Goal: Task Accomplishment & Management: Complete application form

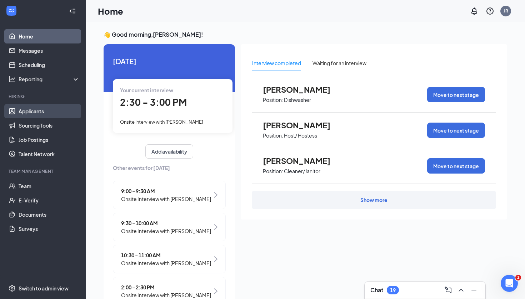
click at [34, 111] on link "Applicants" at bounding box center [49, 111] width 61 height 14
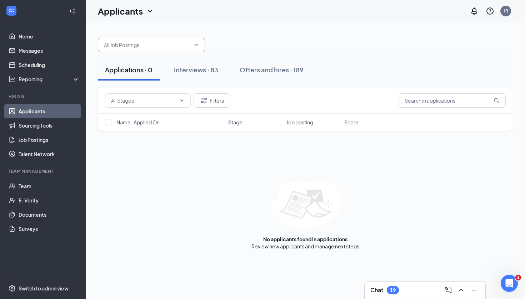
click at [196, 47] on icon "ChevronDown" at bounding box center [196, 45] width 6 height 6
click at [184, 42] on input "text" at bounding box center [147, 45] width 86 height 8
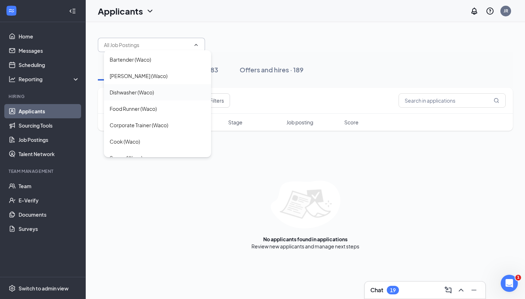
scroll to position [32, 0]
click at [138, 143] on div "Cook (Waco)" at bounding box center [125, 141] width 30 height 8
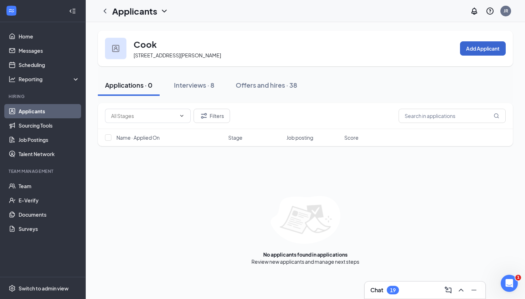
click at [476, 49] on button "Add Applicant" at bounding box center [483, 48] width 46 height 14
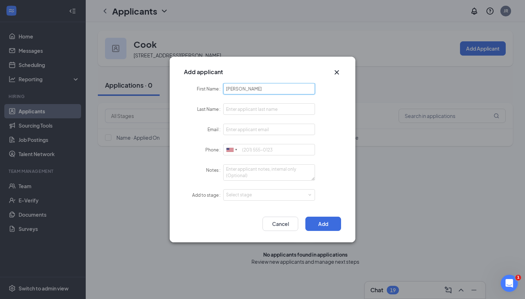
type input "[PERSON_NAME]"
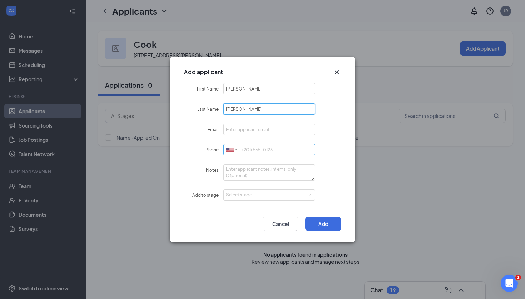
type input "[PERSON_NAME]"
click at [246, 149] on input "Phone" at bounding box center [269, 149] width 92 height 11
type input "2547330471"
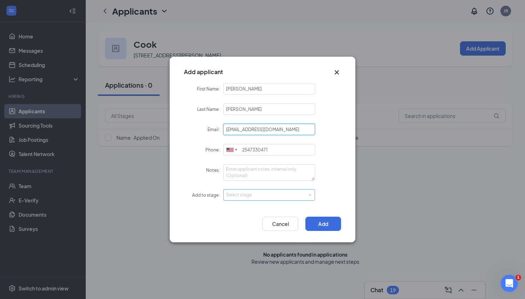
type input "[EMAIL_ADDRESS][DOMAIN_NAME]"
click at [311, 194] on span at bounding box center [309, 195] width 3 height 3
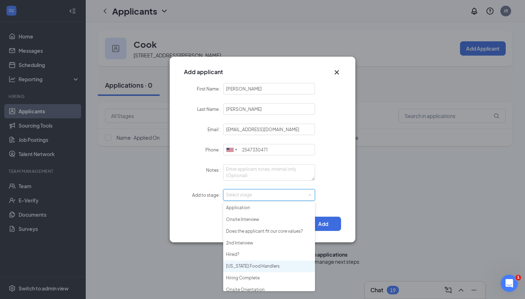
click at [268, 265] on li "[US_STATE] Food Handlers" at bounding box center [269, 267] width 92 height 12
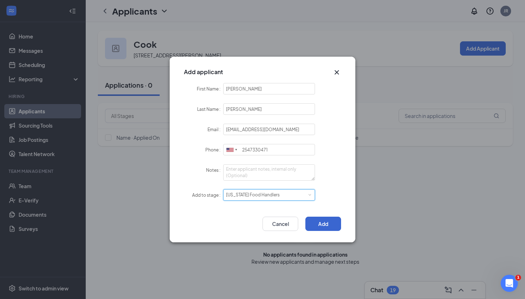
click at [332, 227] on button "Add" at bounding box center [323, 224] width 36 height 14
click at [281, 220] on button "Cancel" at bounding box center [280, 224] width 36 height 14
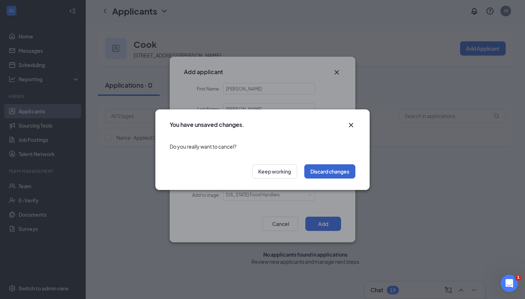
click at [315, 171] on button "Discard changes" at bounding box center [329, 172] width 51 height 14
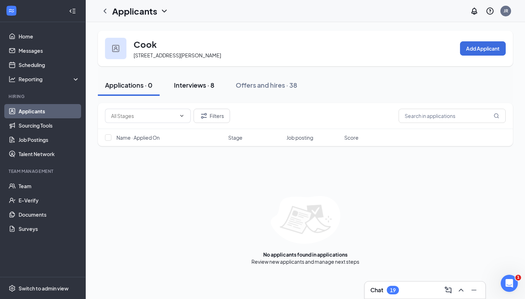
click at [191, 86] on div "Interviews · 8" at bounding box center [194, 85] width 40 height 9
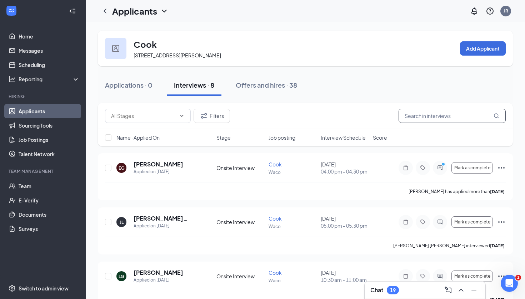
click at [417, 121] on input "text" at bounding box center [451, 116] width 107 height 14
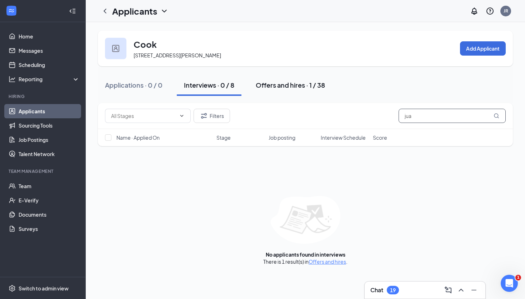
type input "jua"
click at [310, 89] on div "Offers and hires · 1 / 38" at bounding box center [290, 85] width 69 height 9
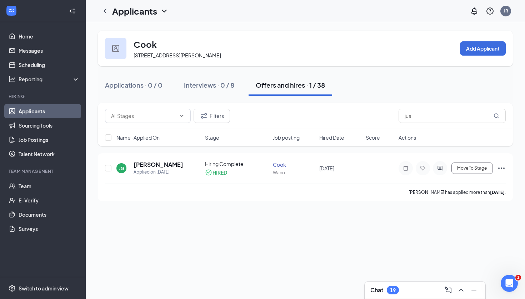
click at [61, 110] on link "Applicants" at bounding box center [49, 111] width 61 height 14
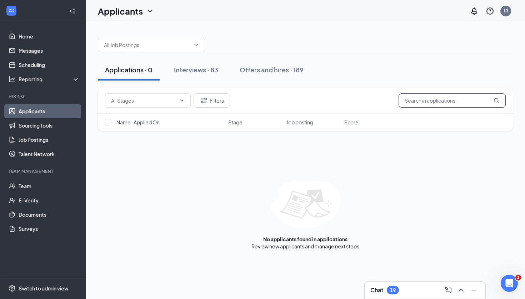
click at [429, 97] on input "text" at bounding box center [451, 101] width 107 height 14
type input "2547330471"
click at [226, 76] on button "Interviews · 1 / 83" at bounding box center [210, 69] width 66 height 21
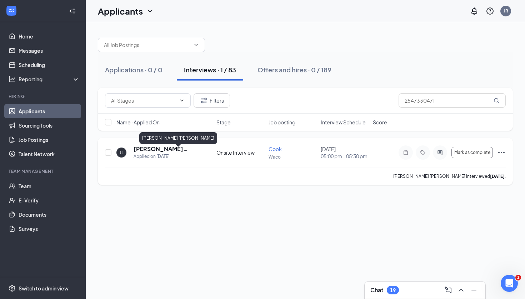
click at [161, 153] on h5 "[PERSON_NAME] [PERSON_NAME]" at bounding box center [165, 149] width 64 height 8
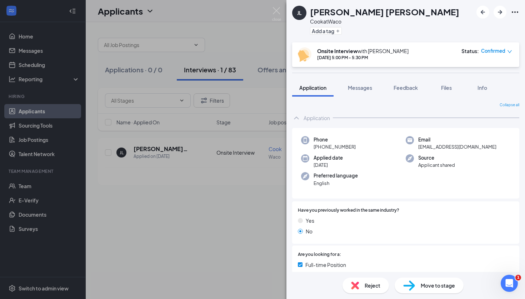
click at [516, 12] on icon "Ellipses" at bounding box center [514, 12] width 9 height 9
click at [411, 33] on div "[PERSON_NAME] [PERSON_NAME] at Waco Add a tag" at bounding box center [405, 21] width 238 height 42
click at [423, 283] on span "Move to stage" at bounding box center [437, 286] width 34 height 8
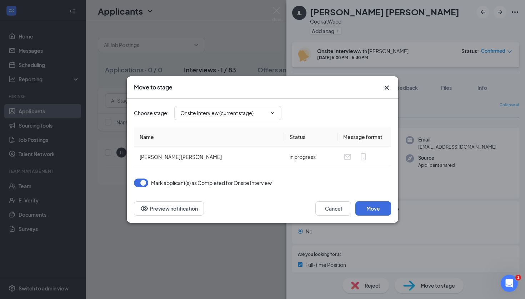
type input "Does the applicant fit our core values? (next stage)"
click at [367, 214] on button "Move" at bounding box center [373, 209] width 36 height 14
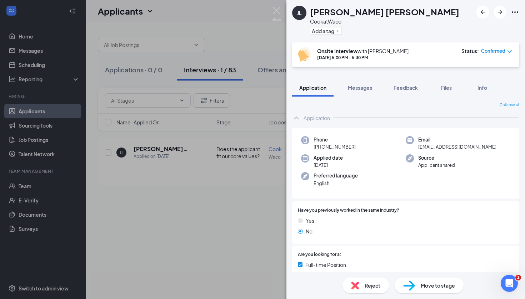
click at [423, 280] on div "Move to stage" at bounding box center [428, 286] width 69 height 16
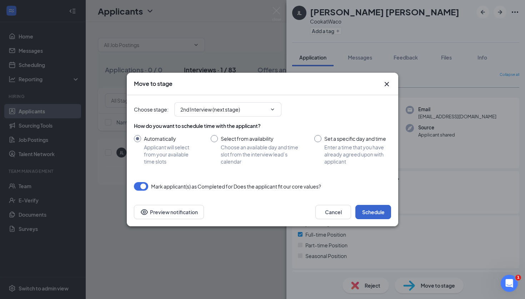
click at [379, 212] on button "Schedule" at bounding box center [373, 212] width 36 height 14
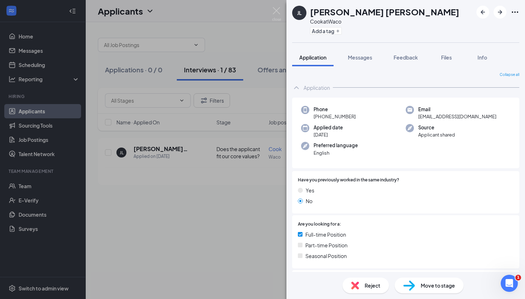
click at [420, 287] on span "Move to stage" at bounding box center [437, 286] width 34 height 8
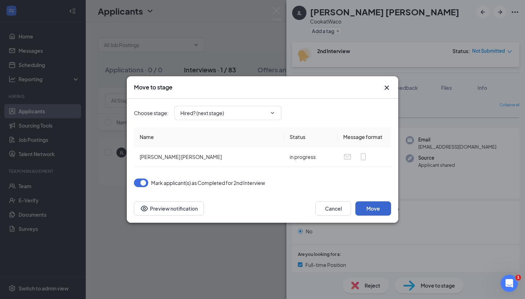
click at [381, 214] on button "Move" at bounding box center [373, 209] width 36 height 14
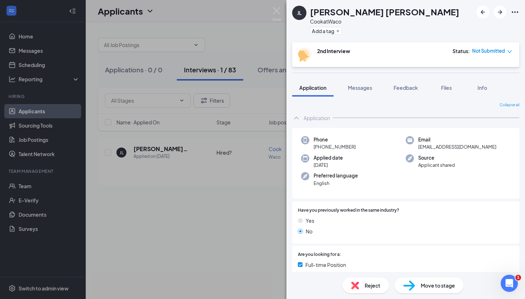
click at [410, 278] on div "Reject Move to stage" at bounding box center [405, 285] width 238 height 27
click at [410, 286] on img at bounding box center [409, 286] width 12 height 10
type input "Hired? (next stage)"
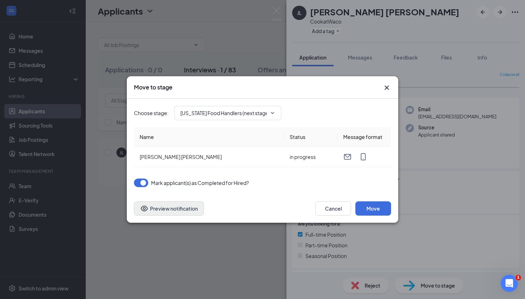
click at [188, 213] on button "Preview notification" at bounding box center [169, 209] width 70 height 14
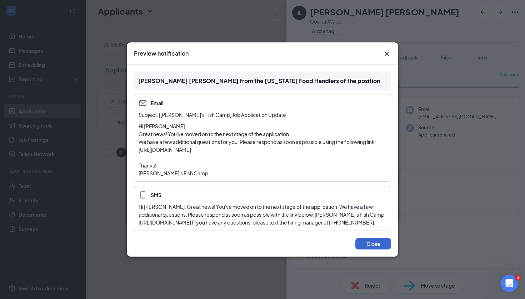
click at [365, 246] on button "Close" at bounding box center [373, 243] width 36 height 11
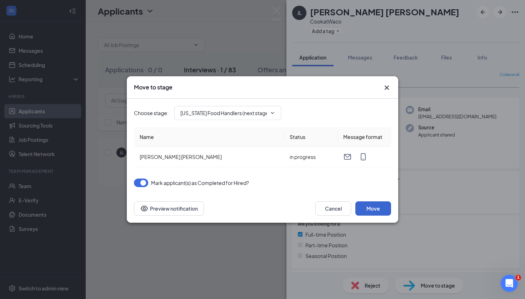
click at [363, 208] on button "Move" at bounding box center [373, 209] width 36 height 14
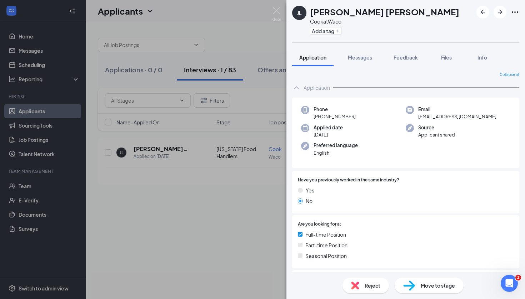
click at [407, 285] on img at bounding box center [409, 286] width 12 height 10
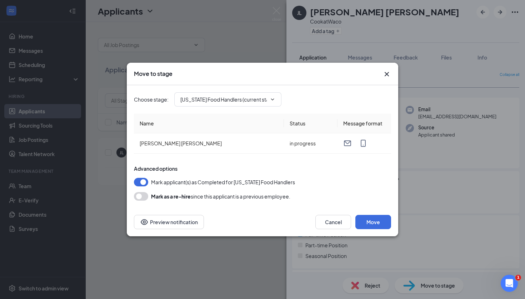
type input "Hiring Complete (next stage)"
click at [363, 223] on button "Move" at bounding box center [373, 222] width 36 height 14
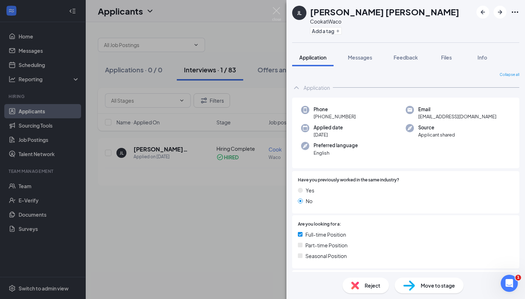
click at [415, 290] on div "Move to stage" at bounding box center [428, 286] width 69 height 16
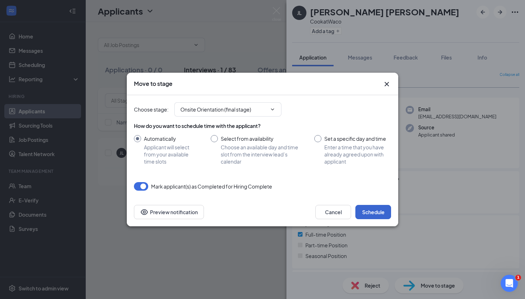
click at [381, 207] on button "Schedule" at bounding box center [373, 212] width 36 height 14
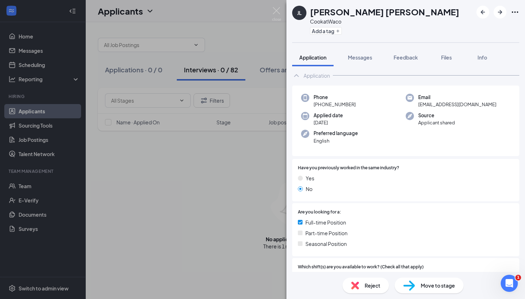
scroll to position [15, 0]
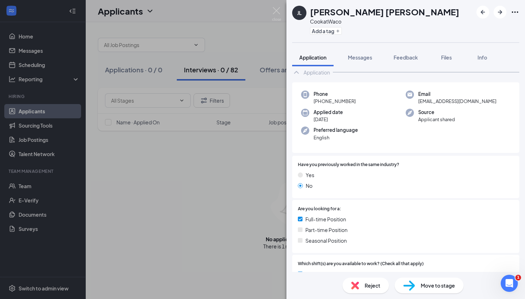
click at [405, 287] on img at bounding box center [409, 286] width 12 height 10
type input "Onsite Orientation (final stage)"
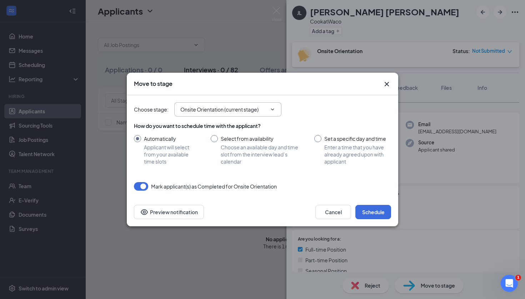
click at [268, 112] on span at bounding box center [271, 110] width 7 height 6
click at [328, 216] on button "Cancel" at bounding box center [333, 212] width 36 height 14
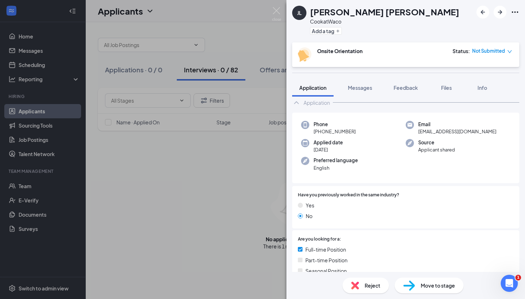
click at [208, 158] on div "[PERSON_NAME] [PERSON_NAME] at Waco Add a tag Onsite Orientation Status : Not S…" at bounding box center [262, 149] width 525 height 299
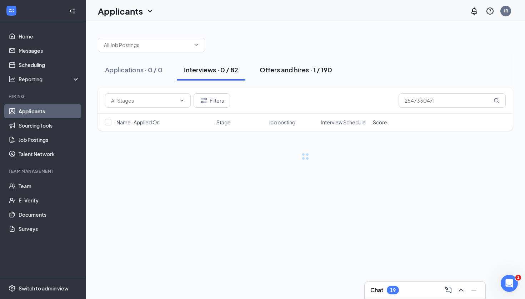
click at [282, 66] on div "Offers and hires · 1 / 190" at bounding box center [295, 69] width 72 height 9
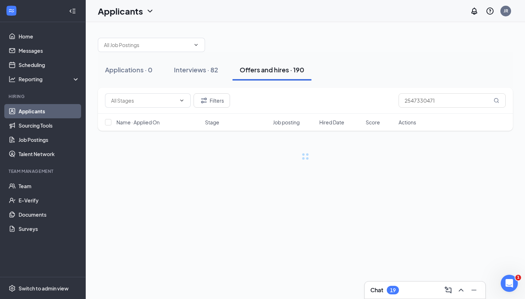
click at [278, 70] on div "Offers and hires · 190" at bounding box center [272, 69] width 65 height 9
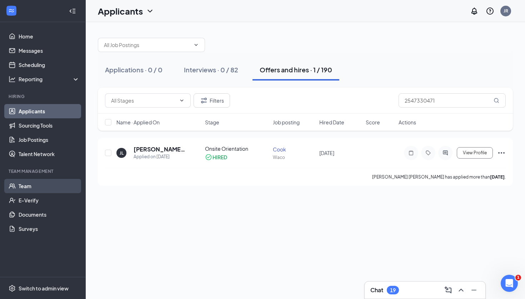
click at [26, 185] on link "Team" at bounding box center [49, 186] width 61 height 14
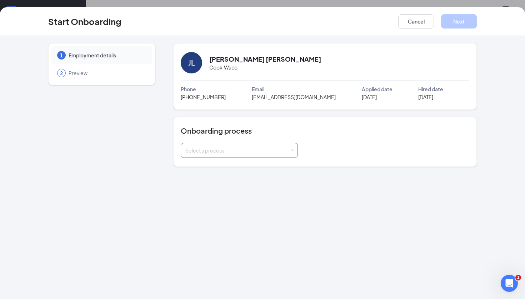
click at [289, 155] on div "Select a process" at bounding box center [239, 150] width 108 height 14
click at [281, 163] on li "TJFC Waco New Hire" at bounding box center [239, 166] width 117 height 13
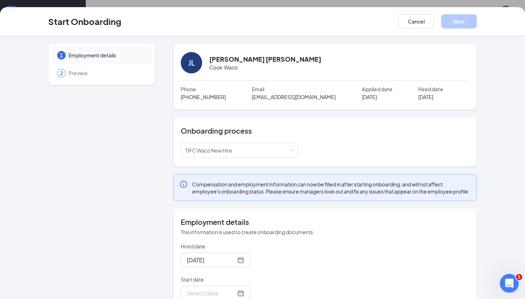
click at [506, 286] on icon "Open Intercom Messenger" at bounding box center [508, 283] width 12 height 12
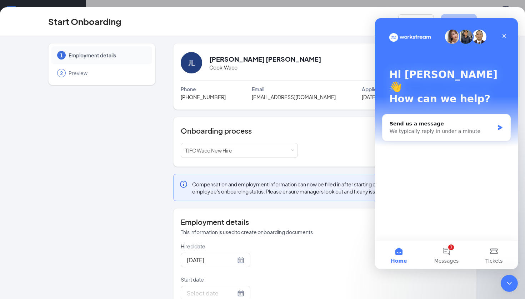
click at [345, 236] on p "This information is used to create onboarding documents." at bounding box center [325, 232] width 288 height 7
click at [507, 35] on div "Close" at bounding box center [504, 36] width 13 height 13
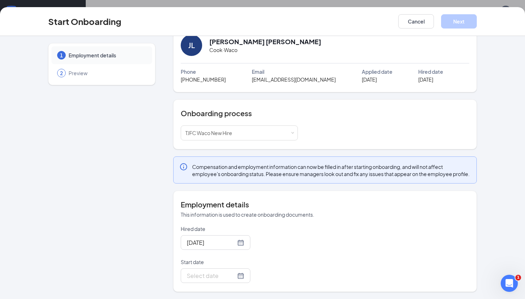
scroll to position [25, 0]
click at [296, 129] on div "Select a process TJFC Waco New Hire" at bounding box center [239, 133] width 117 height 15
click at [283, 148] on div "JL Joaquin Lopez Valencia Cook · Waco Phone (254) 733-0471 Email joaquinlopezva…" at bounding box center [324, 159] width 303 height 267
click at [235, 275] on div at bounding box center [215, 276] width 57 height 9
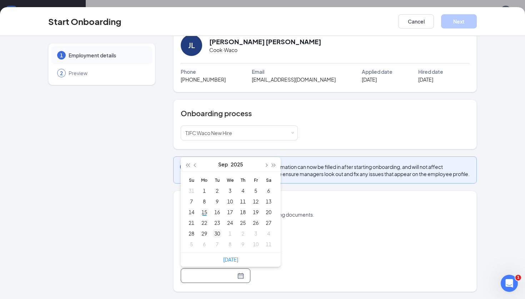
type input "Sep 23, 2025"
type input "Sep 30, 2025"
type input "Sep 24, 2025"
type input "Sep 17, 2025"
click at [230, 215] on div "17" at bounding box center [230, 212] width 9 height 9
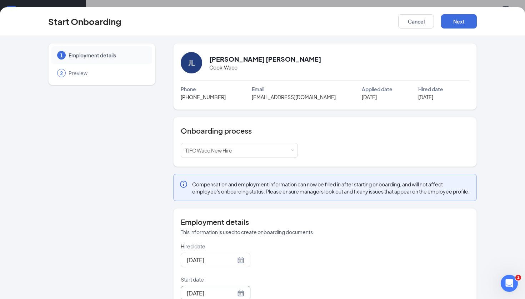
scroll to position [0, 0]
click at [472, 19] on button "Next" at bounding box center [459, 21] width 36 height 14
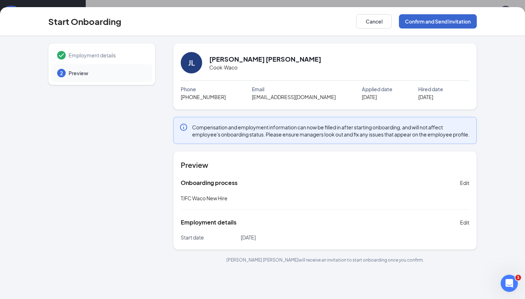
click at [469, 20] on button "Confirm and Send Invitation" at bounding box center [438, 21] width 78 height 14
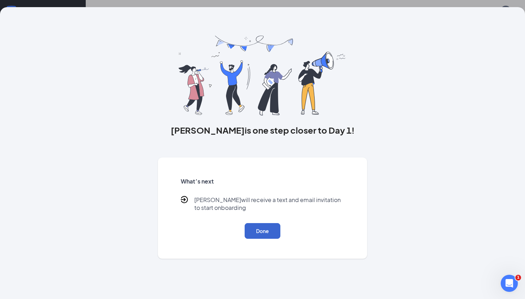
click at [261, 235] on button "Done" at bounding box center [263, 231] width 36 height 16
